Goal: Information Seeking & Learning: Learn about a topic

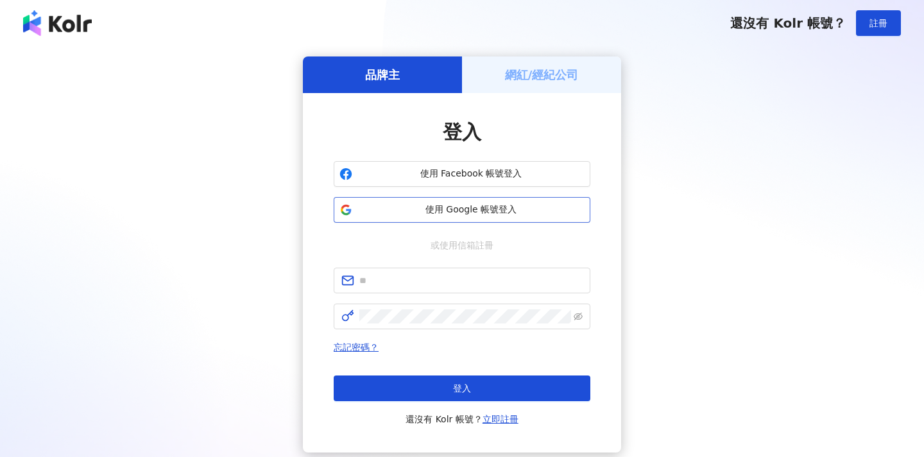
click at [504, 214] on span "使用 Google 帳號登入" at bounding box center [470, 209] width 227 height 13
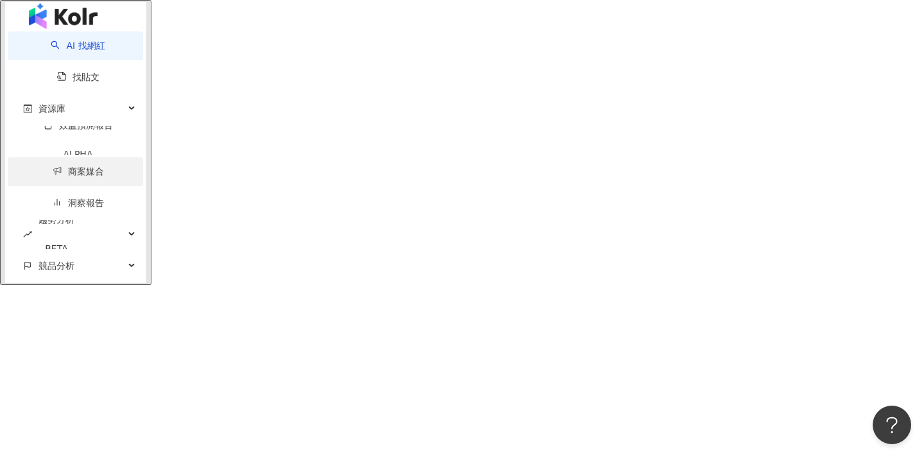
click at [53, 176] on link "商案媒合" at bounding box center [78, 171] width 51 height 10
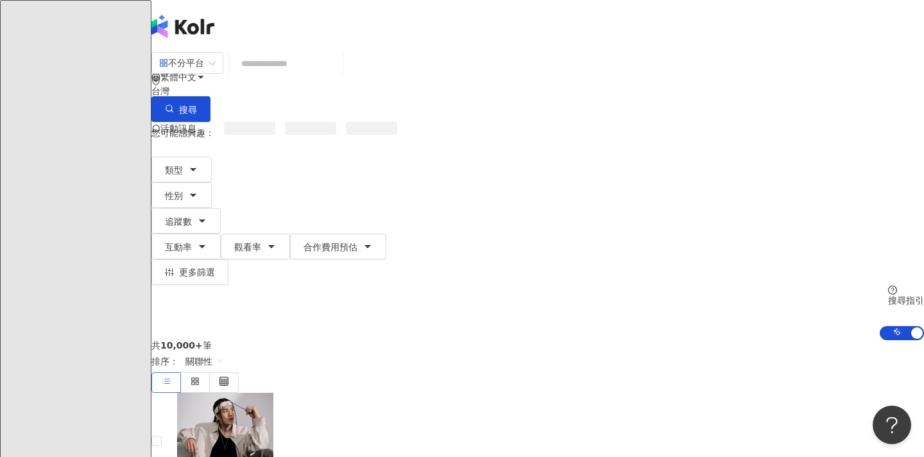
click at [338, 66] on input "search" at bounding box center [286, 63] width 104 height 24
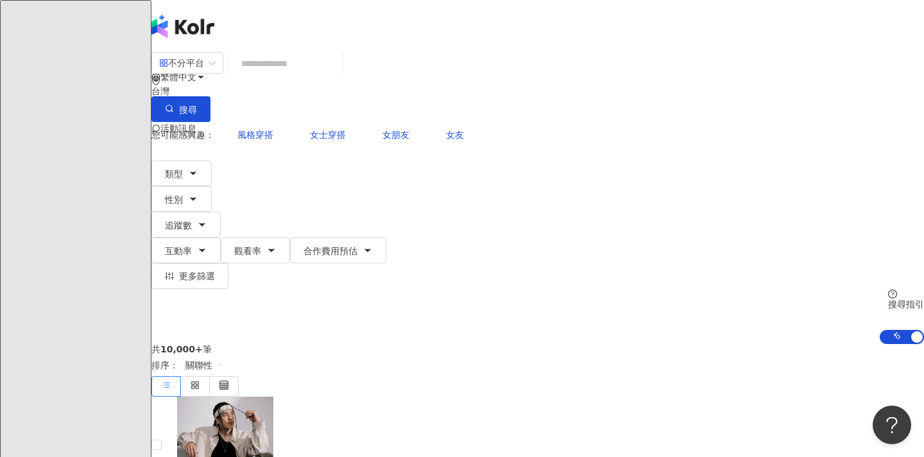
click at [338, 76] on input "search" at bounding box center [286, 63] width 104 height 24
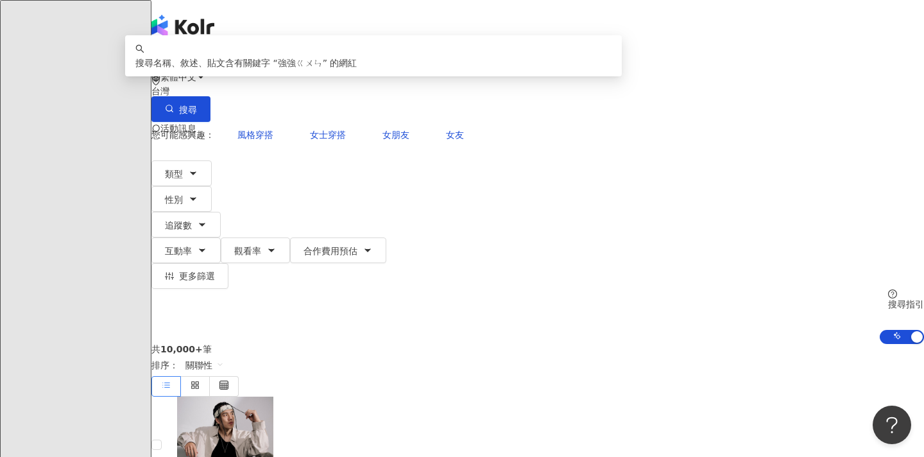
type input "***"
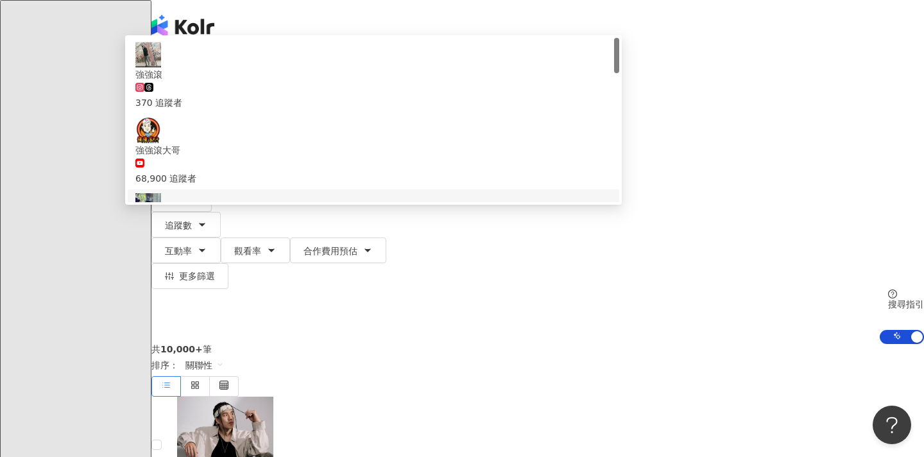
click at [424, 233] on div "201,010 追蹤者" at bounding box center [373, 247] width 476 height 28
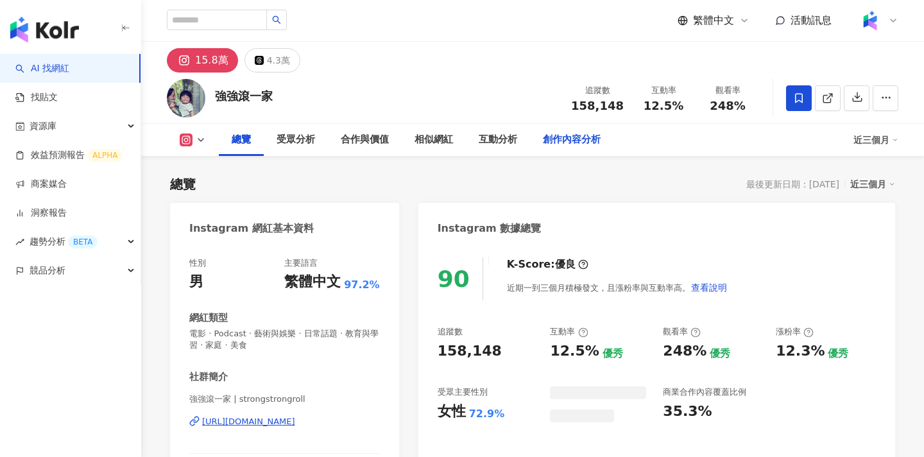
click at [569, 142] on div "創作內容分析" at bounding box center [572, 139] width 58 height 15
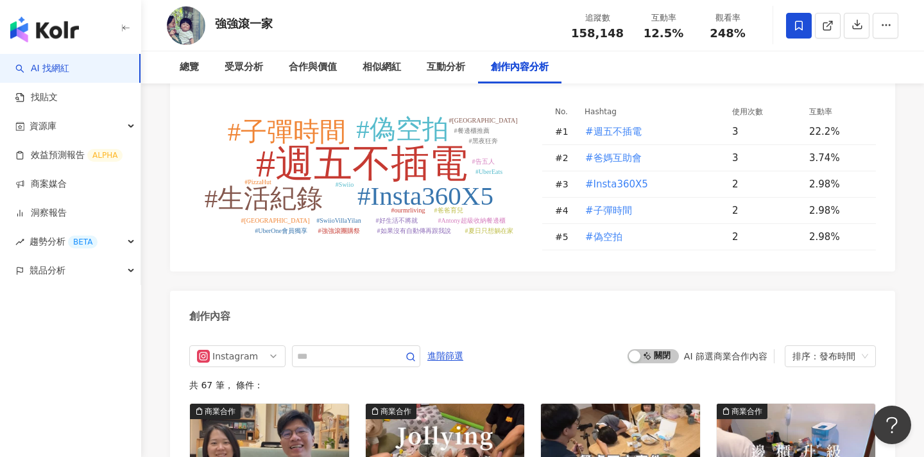
scroll to position [3811, 0]
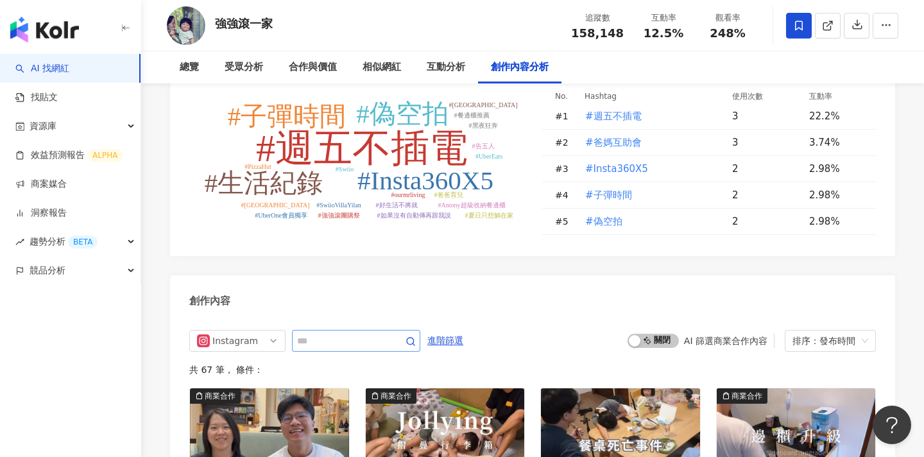
click at [337, 330] on span at bounding box center [356, 341] width 128 height 22
click at [341, 333] on input "text" at bounding box center [342, 340] width 90 height 15
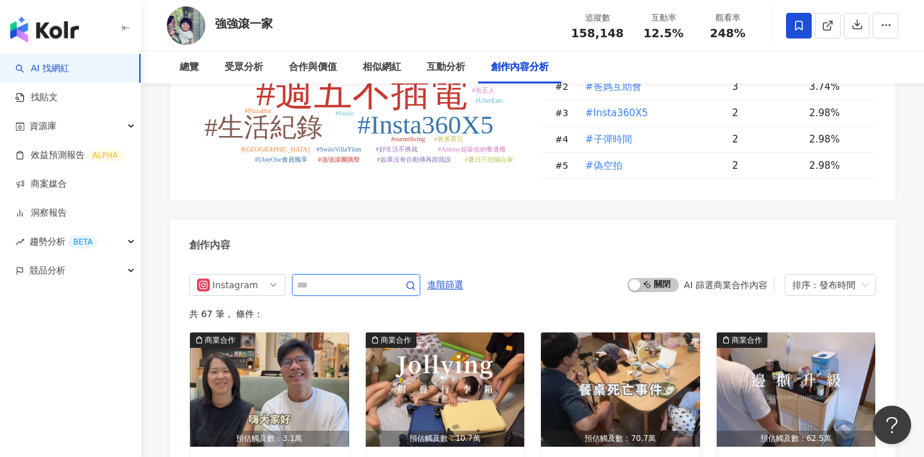
scroll to position [3875, 0]
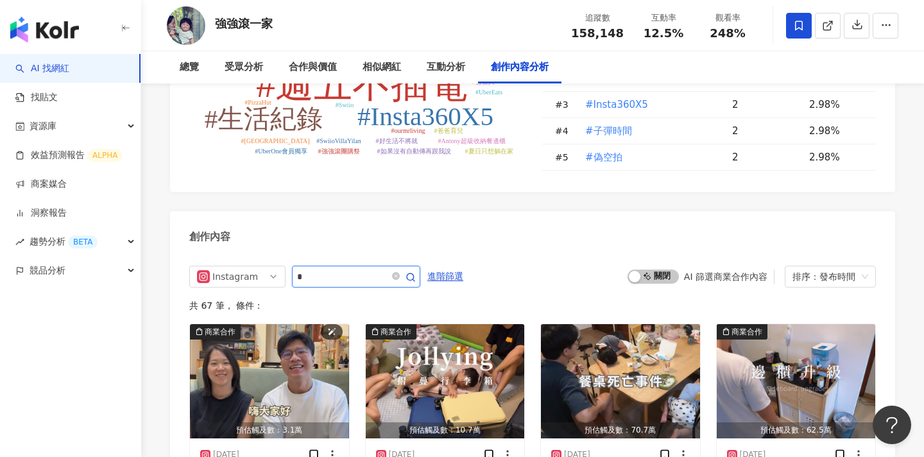
type input "*"
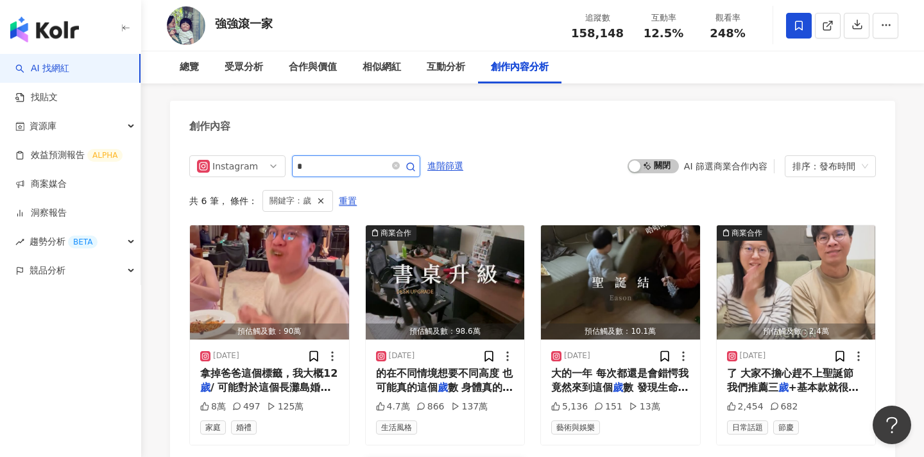
scroll to position [3985, 0]
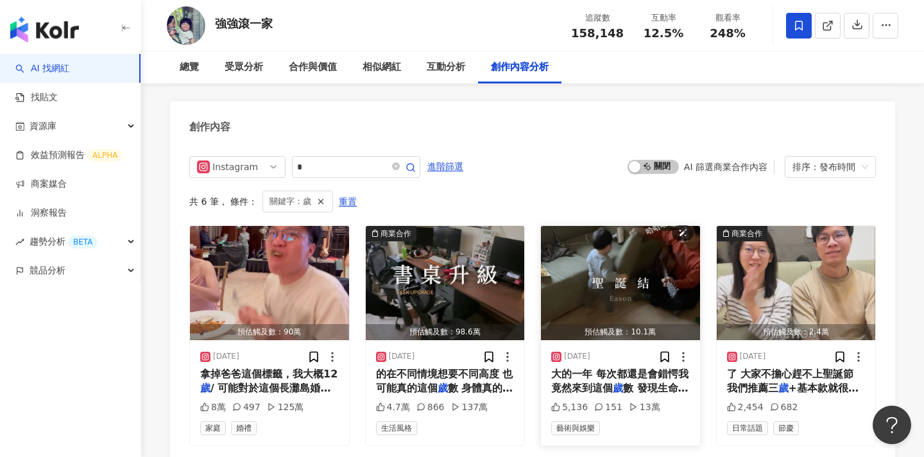
click at [622, 226] on img "button" at bounding box center [620, 283] width 159 height 114
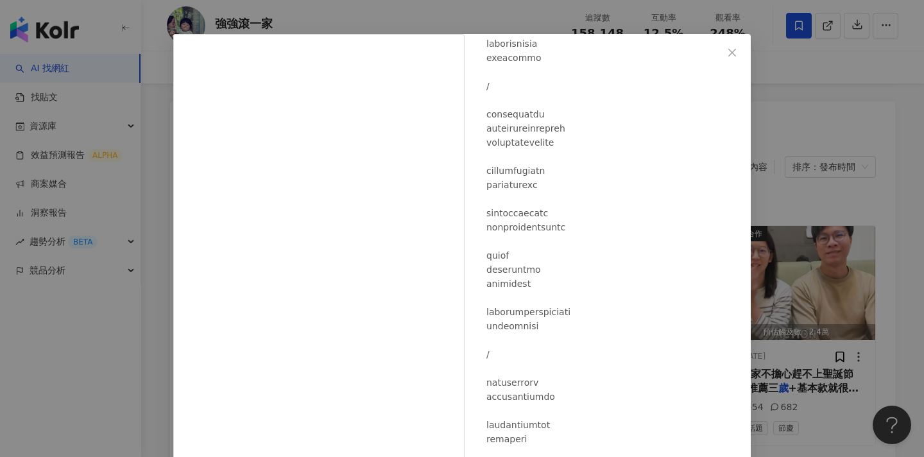
scroll to position [56, 0]
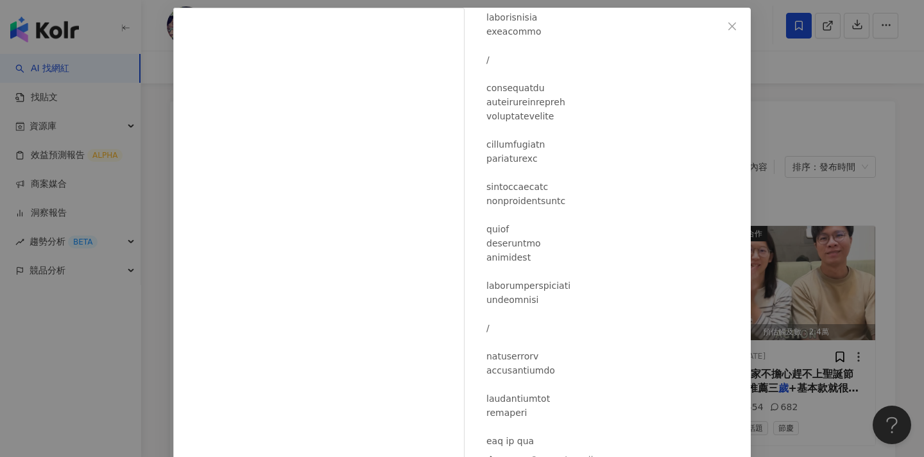
click at [834, 295] on div "強強滾一家 [DATE] 5,136 151 13萬 查看原始貼文" at bounding box center [462, 228] width 924 height 457
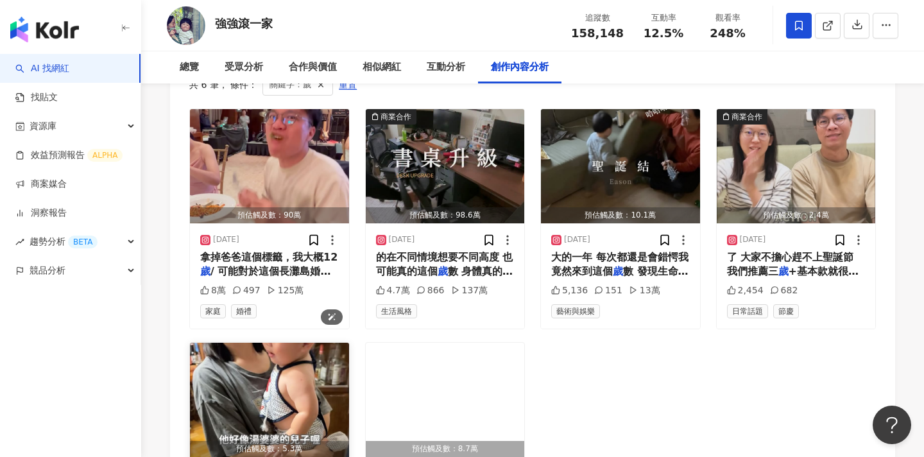
scroll to position [4135, 0]
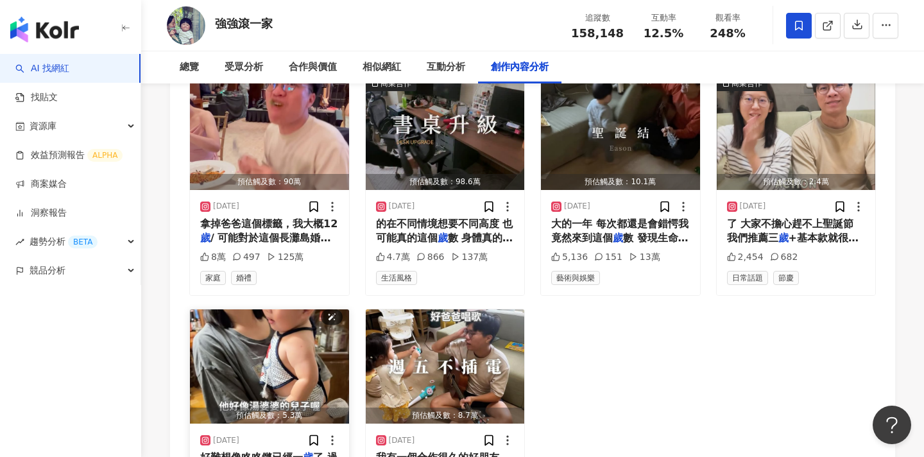
click at [292, 309] on img "button" at bounding box center [269, 366] width 159 height 114
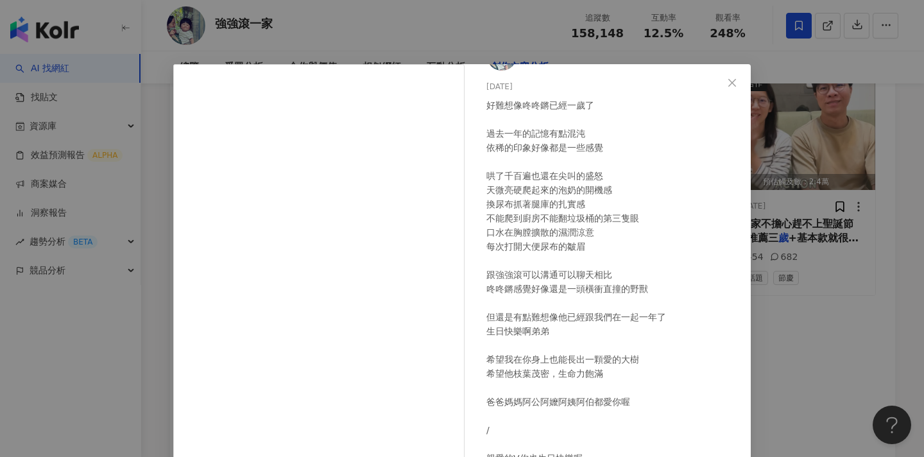
scroll to position [66, 0]
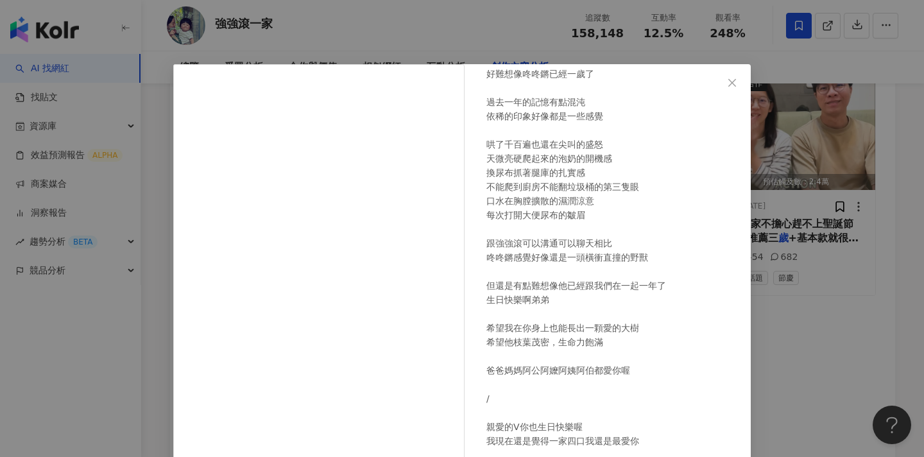
drag, startPoint x: 816, startPoint y: 267, endPoint x: 664, endPoint y: 248, distance: 153.9
click at [816, 267] on div "強強滾一家 [DATE] 好難想像咚咚鏘已經一歲了 過去一年的記憶有點混沌 依稀的印象好像都是一些感覺 哄了千百遍也還在尖叫的盛怒 天微亮硬爬起來的泡奶的開機…" at bounding box center [462, 228] width 924 height 457
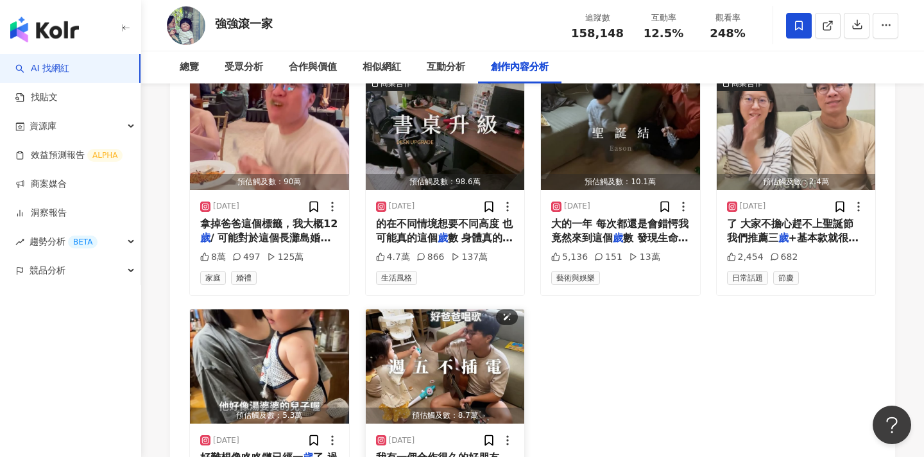
click at [439, 309] on img "button" at bounding box center [445, 366] width 159 height 114
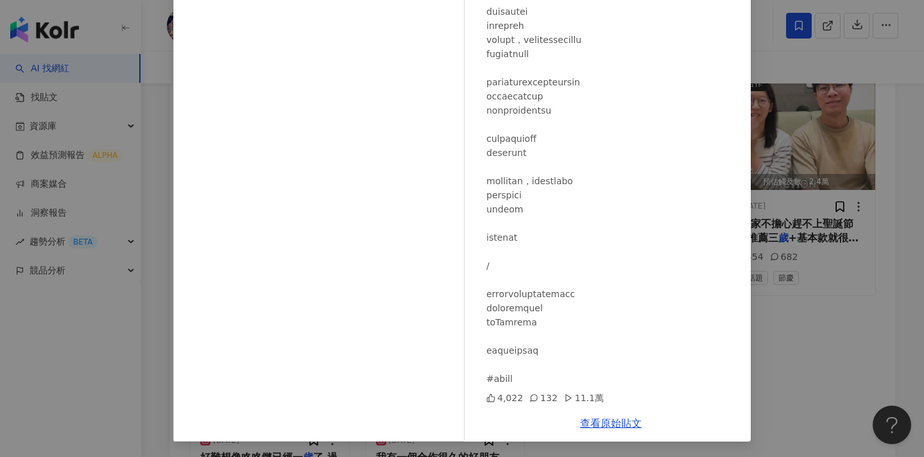
scroll to position [207, 0]
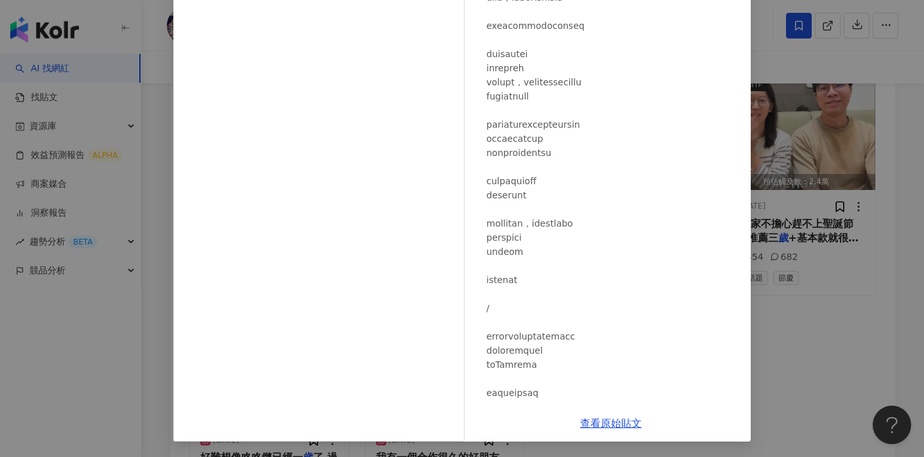
click at [832, 252] on div "強強滾一家 [DATE] 4,022 132 11.1萬 查看原始貼文" at bounding box center [462, 228] width 924 height 457
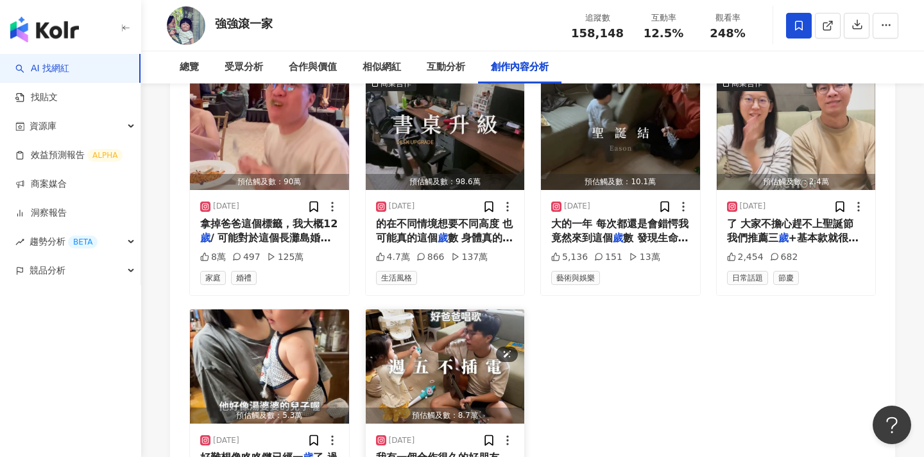
scroll to position [3996, 0]
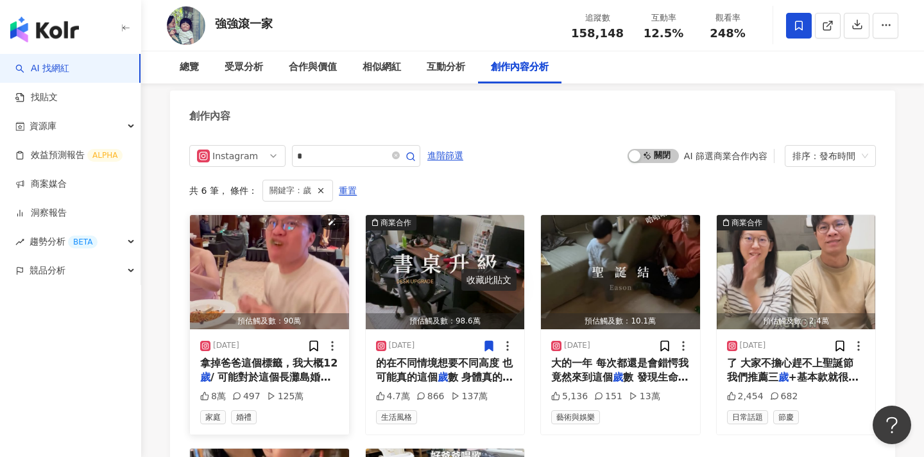
click at [282, 215] on img "button" at bounding box center [269, 272] width 159 height 114
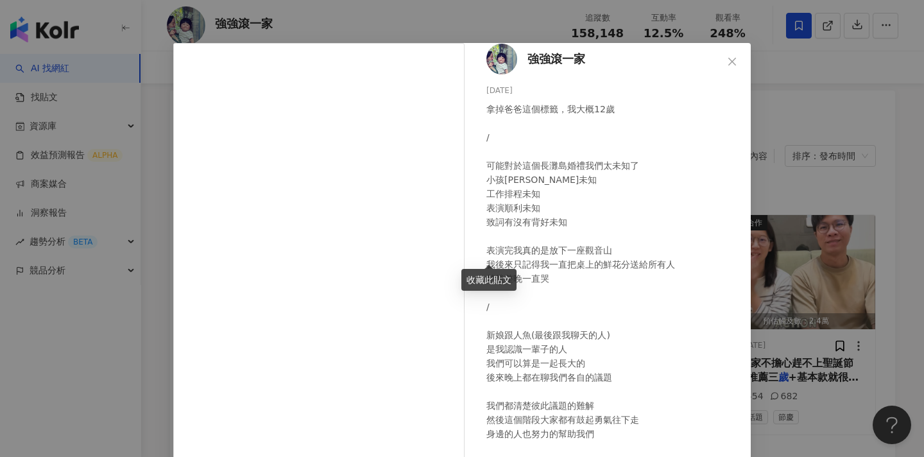
scroll to position [82, 0]
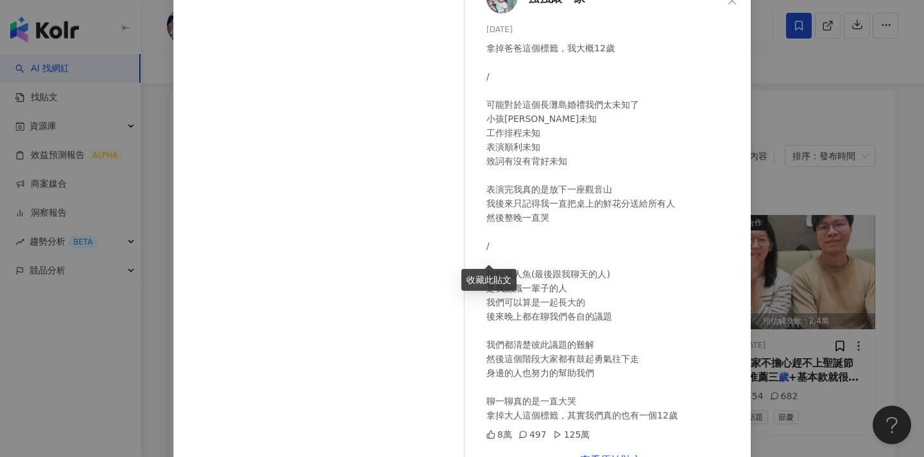
click at [779, 229] on div "強強滾一家 [DATE] 拿掉爸爸這個標籤，我大概12歲 / 可能對於這個長灘島婚禮我們太未知了 小孩[PERSON_NAME]未知 工作排程未知 表演順利未…" at bounding box center [462, 228] width 924 height 457
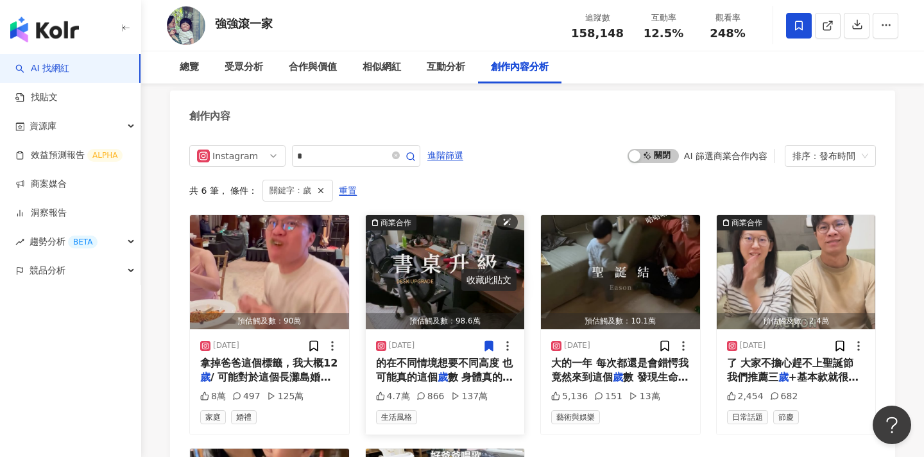
click at [459, 215] on img "button" at bounding box center [445, 272] width 159 height 114
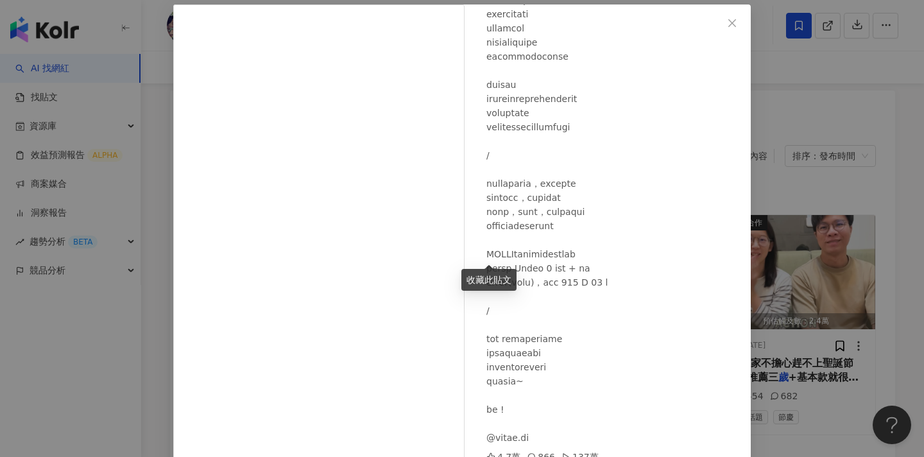
scroll to position [119, 0]
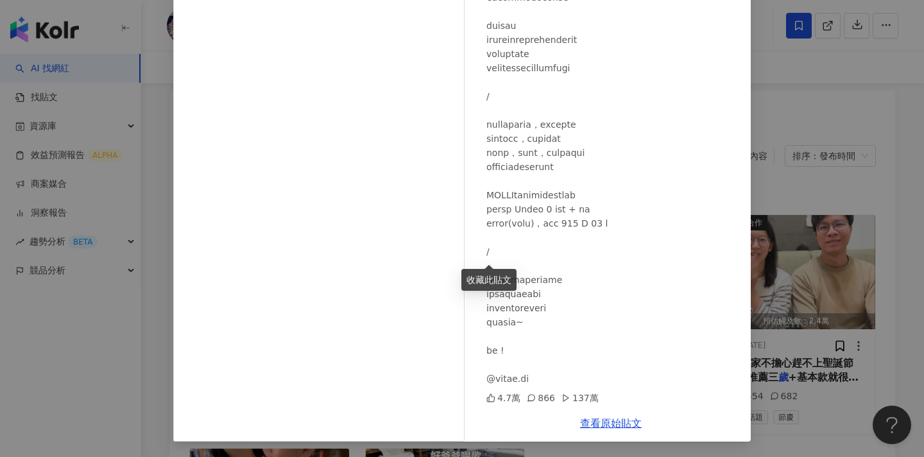
click at [789, 288] on div "強強滾一家 [DATE] 4.7萬 866 137萬 查看原始貼文" at bounding box center [462, 228] width 924 height 457
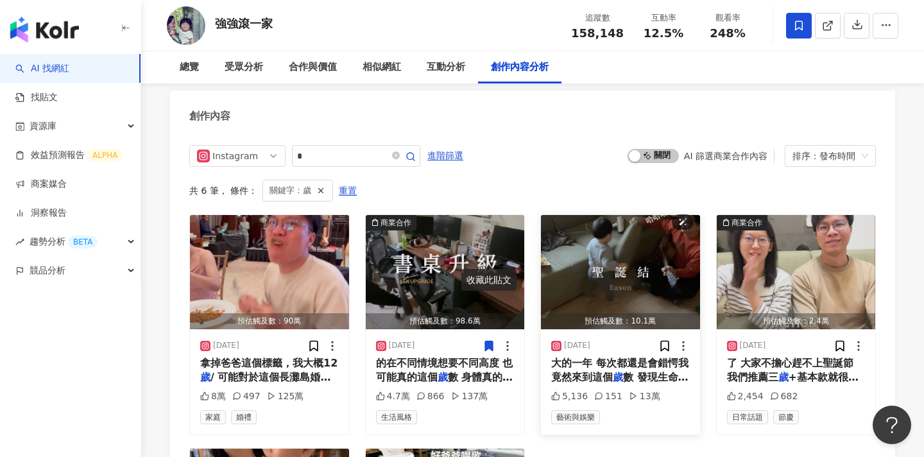
click at [611, 215] on img "button" at bounding box center [620, 272] width 159 height 114
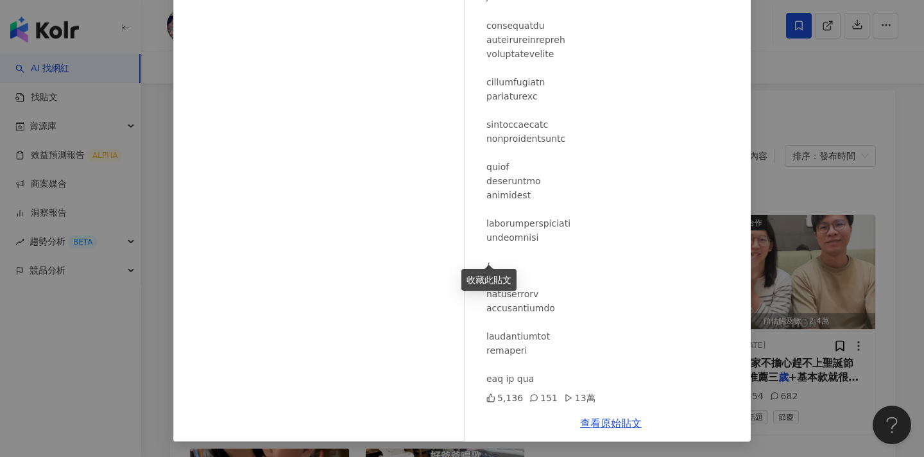
click at [815, 253] on div "強強滾一家 [DATE] 5,136 151 13萬 查看原始貼文" at bounding box center [462, 228] width 924 height 457
